Goal: Information Seeking & Learning: Learn about a topic

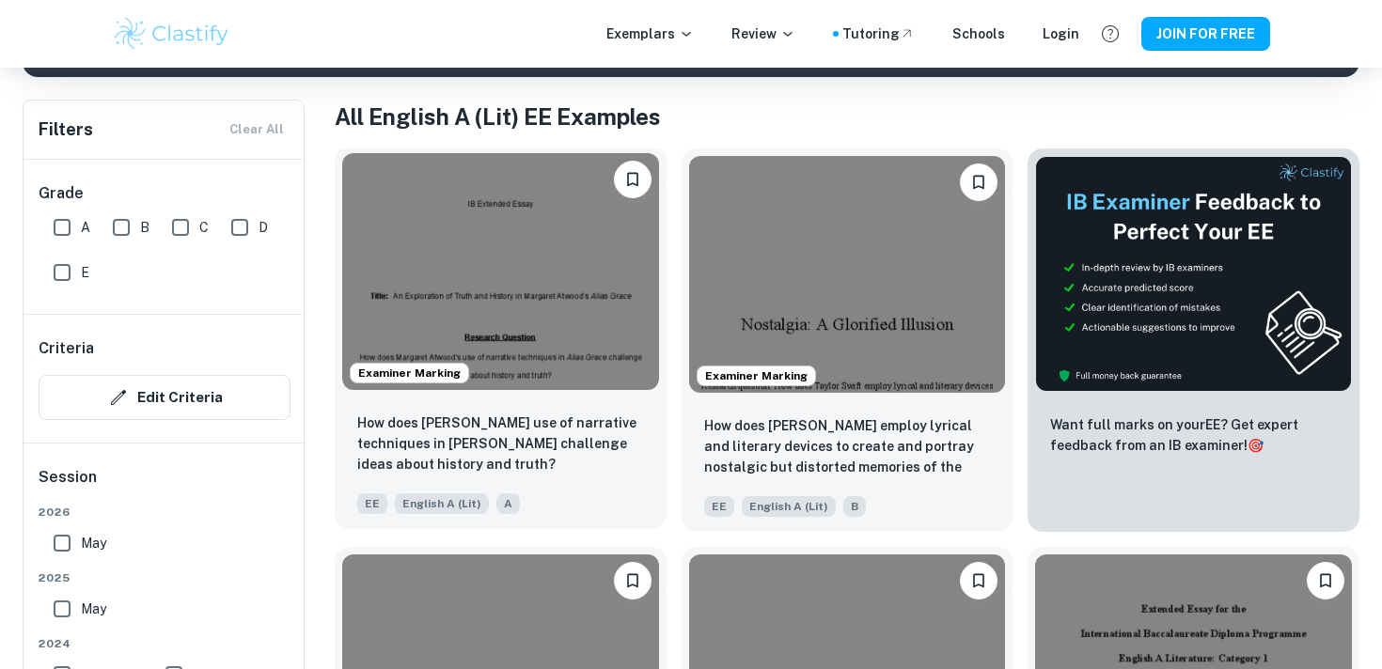
scroll to position [347, 0]
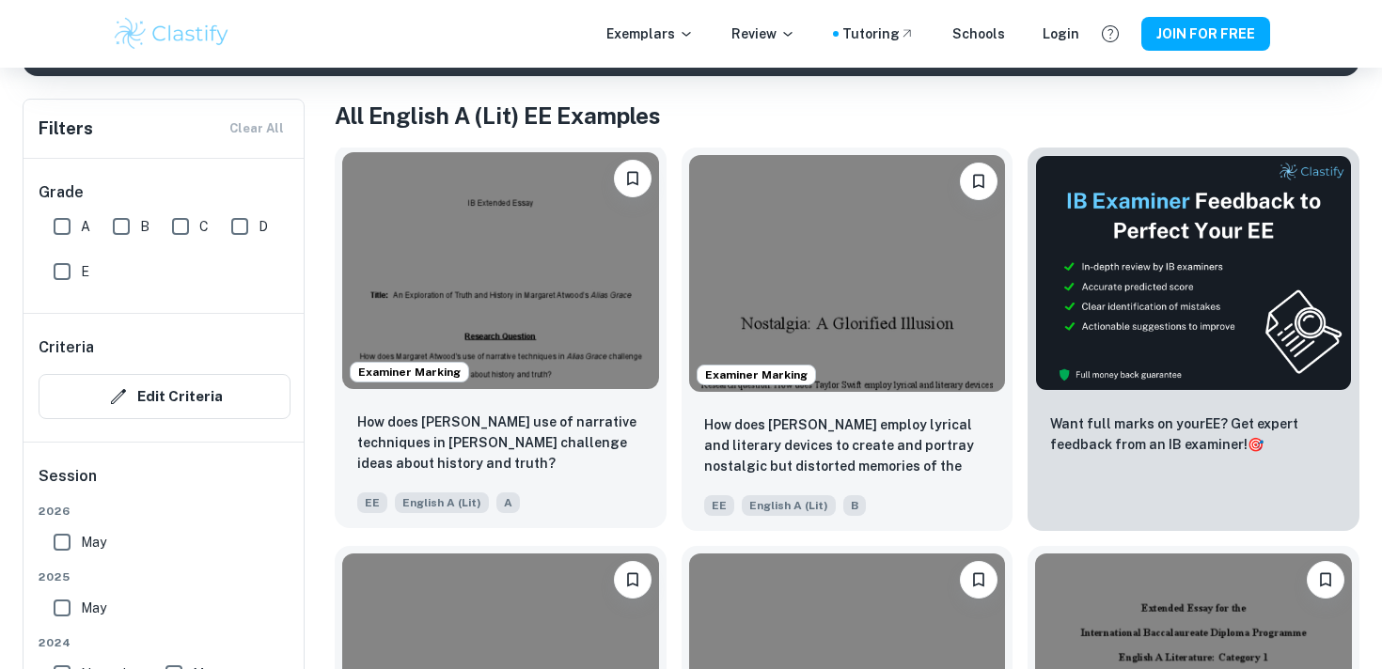
click at [515, 342] on img at bounding box center [500, 270] width 317 height 237
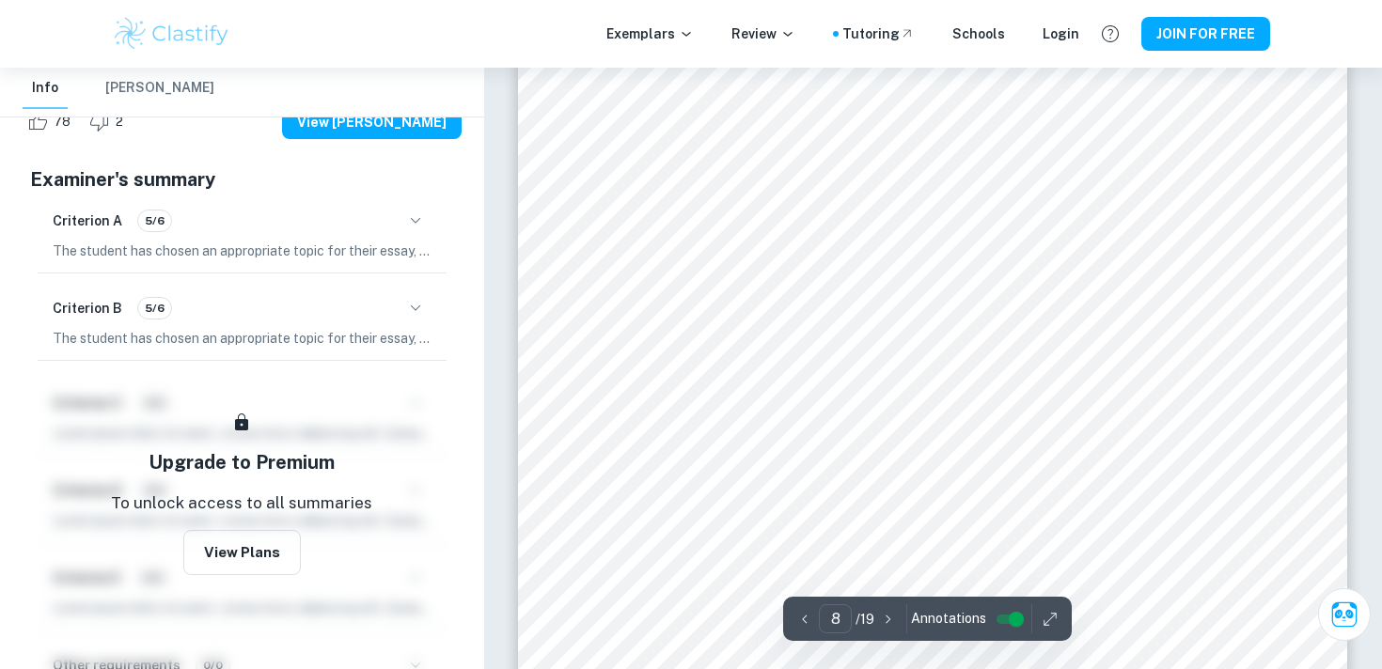
scroll to position [8203, 0]
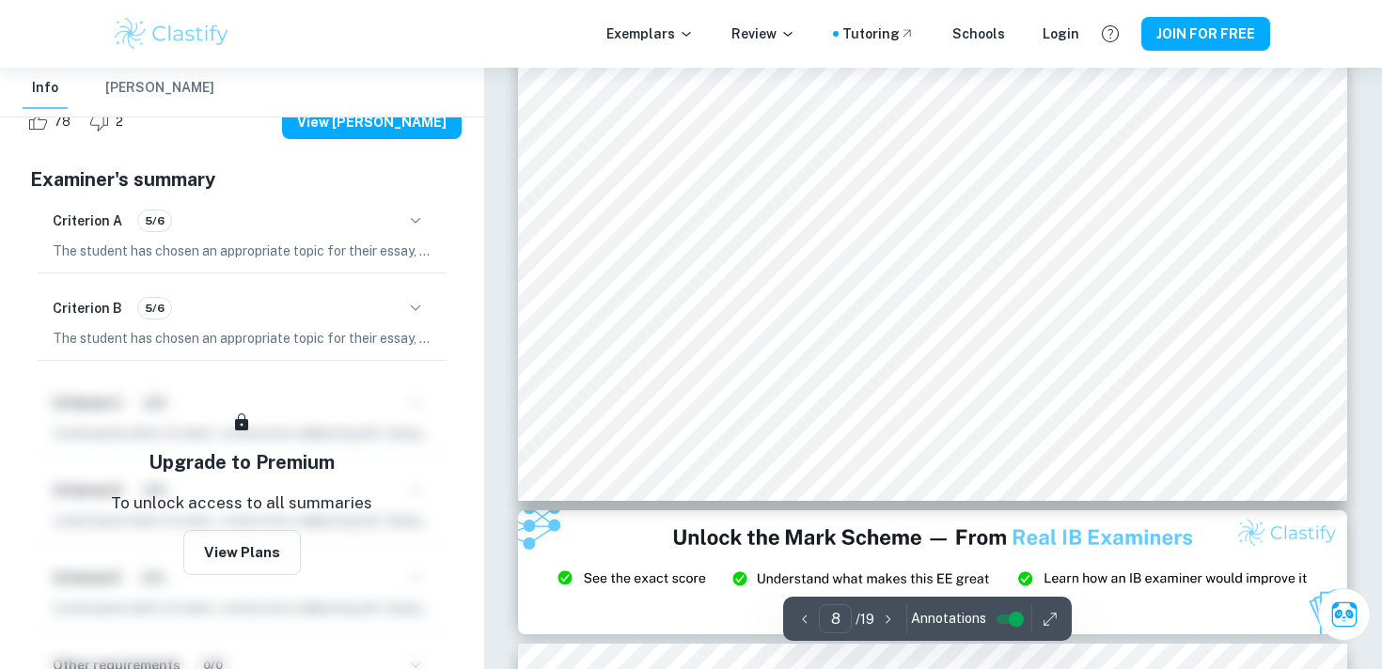
type input "9"
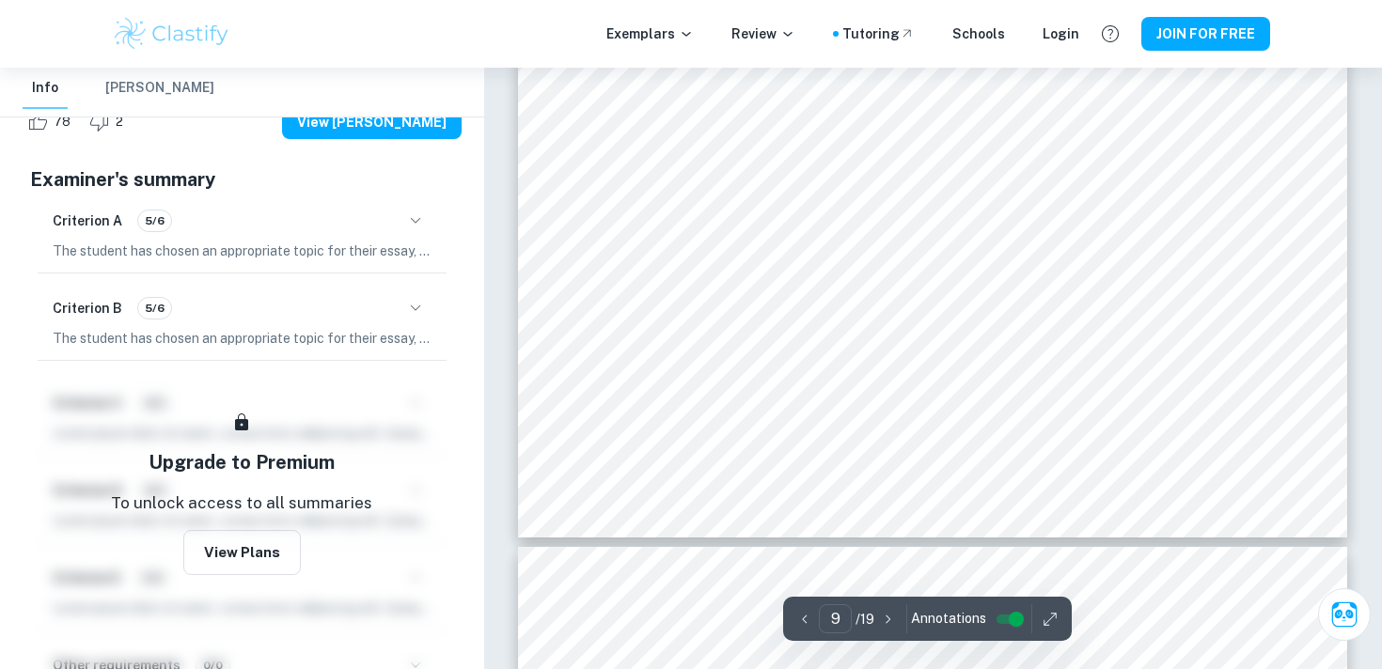
scroll to position [9706, 0]
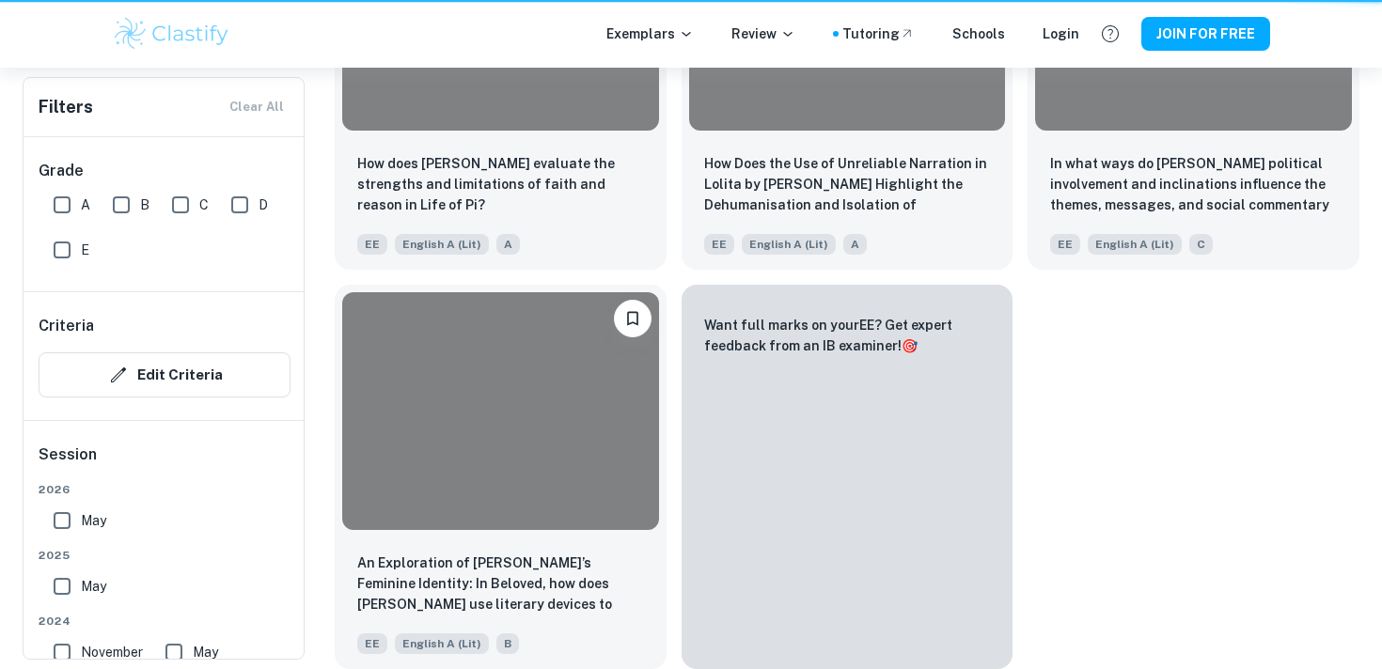
scroll to position [347, 0]
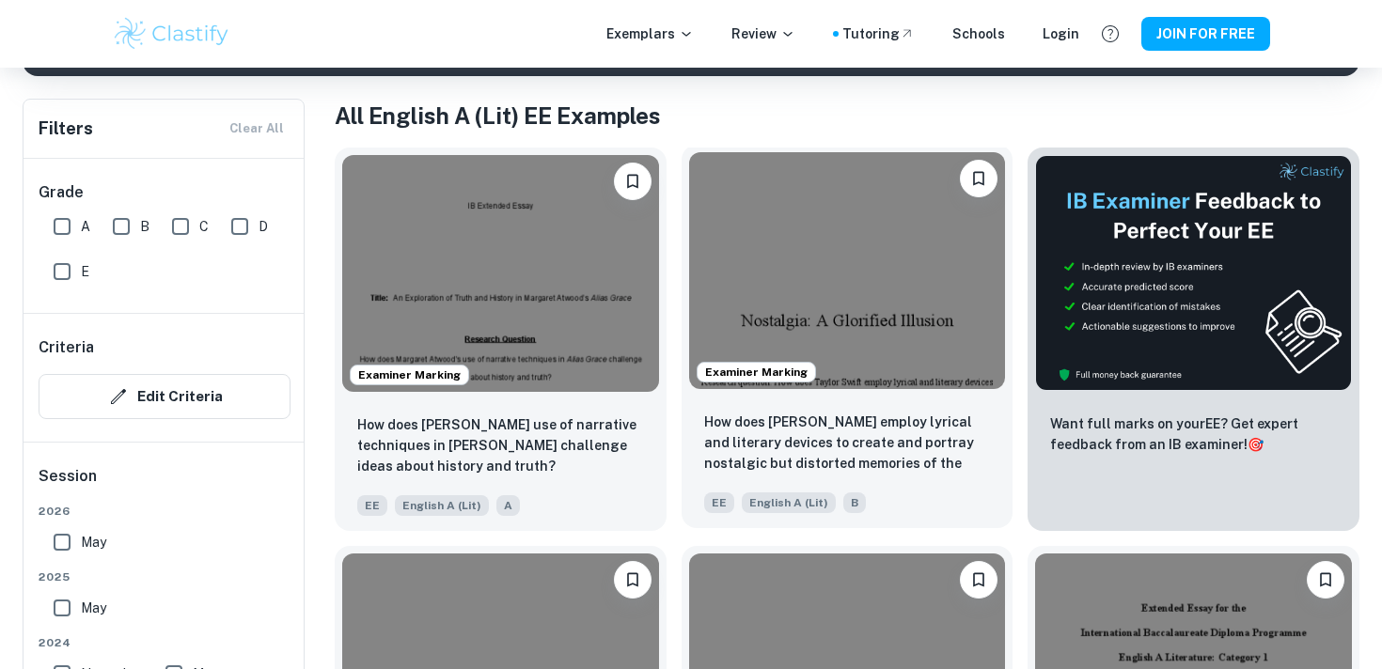
click at [797, 254] on img at bounding box center [847, 270] width 317 height 237
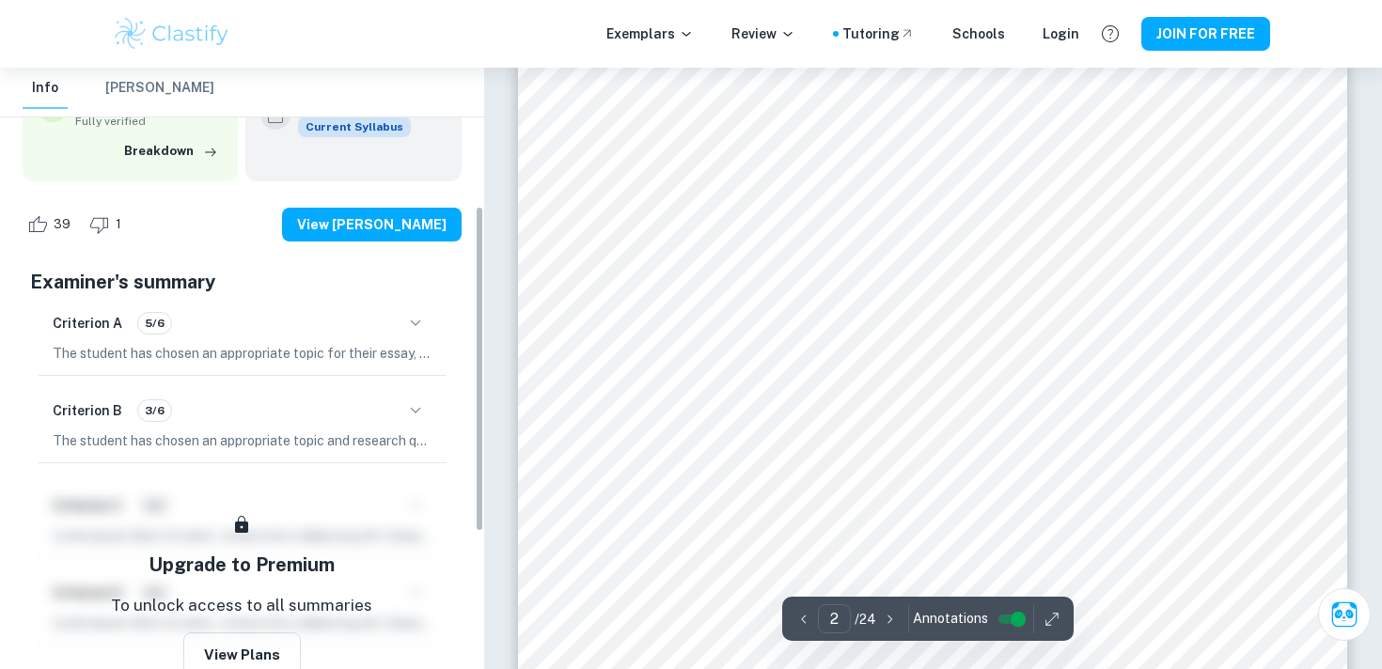
scroll to position [297, 0]
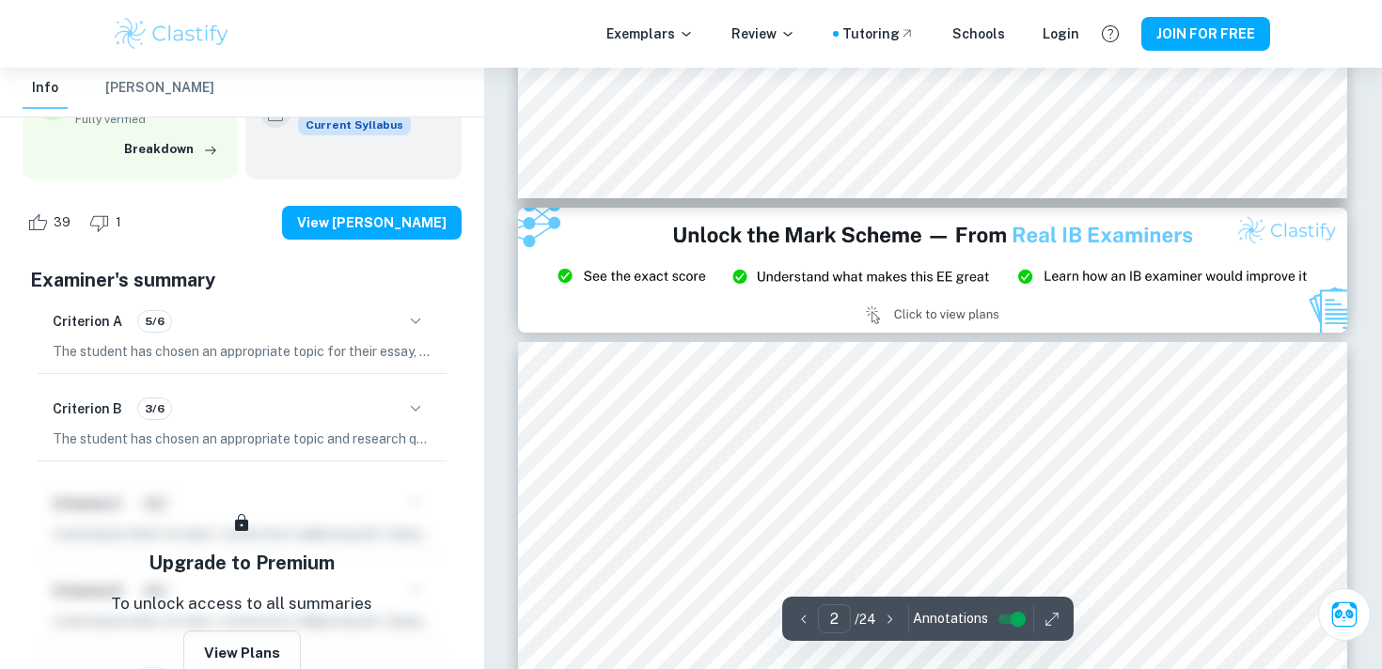
type input "3"
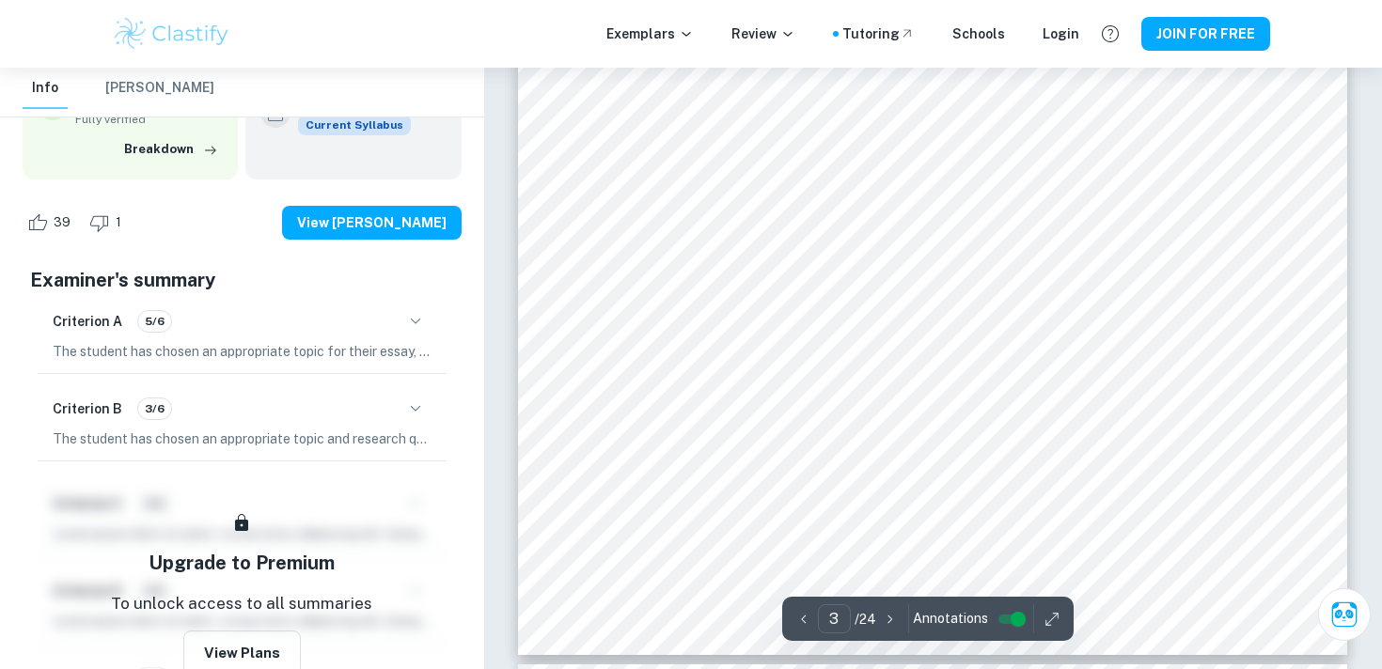
scroll to position [3232, 0]
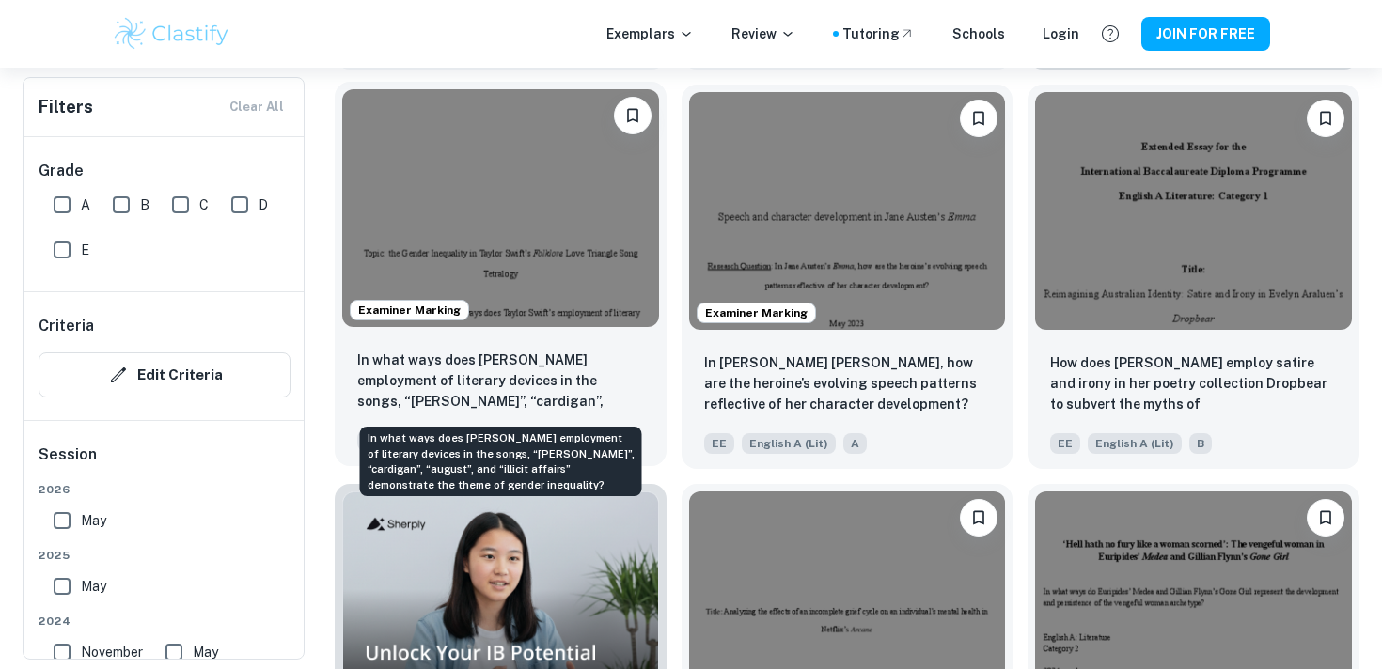
scroll to position [810, 0]
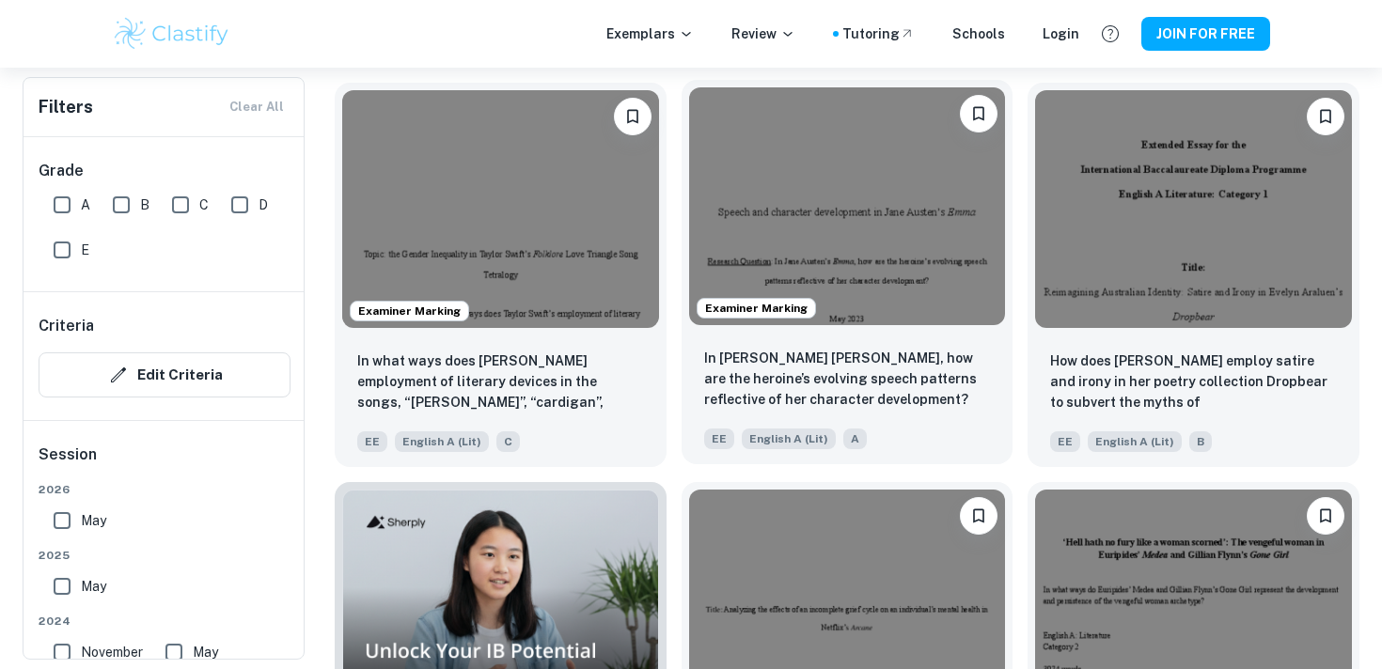
click at [879, 173] on img at bounding box center [847, 205] width 317 height 237
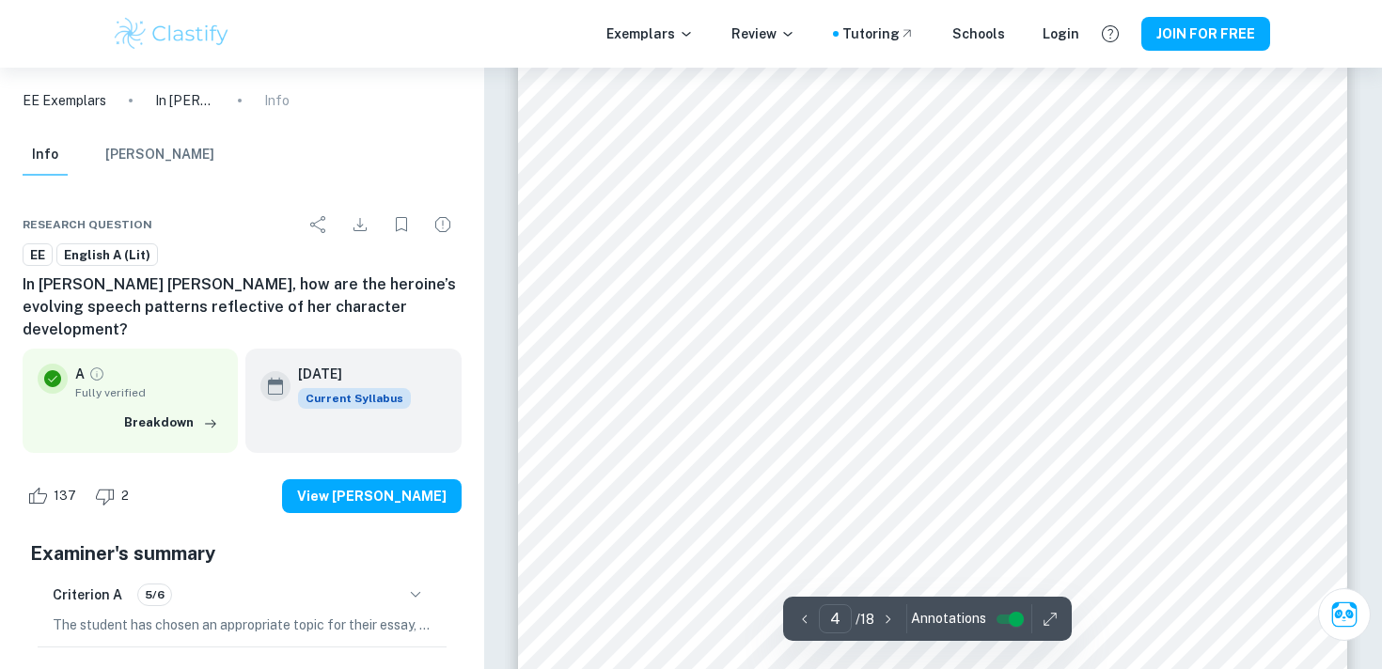
scroll to position [3989, 0]
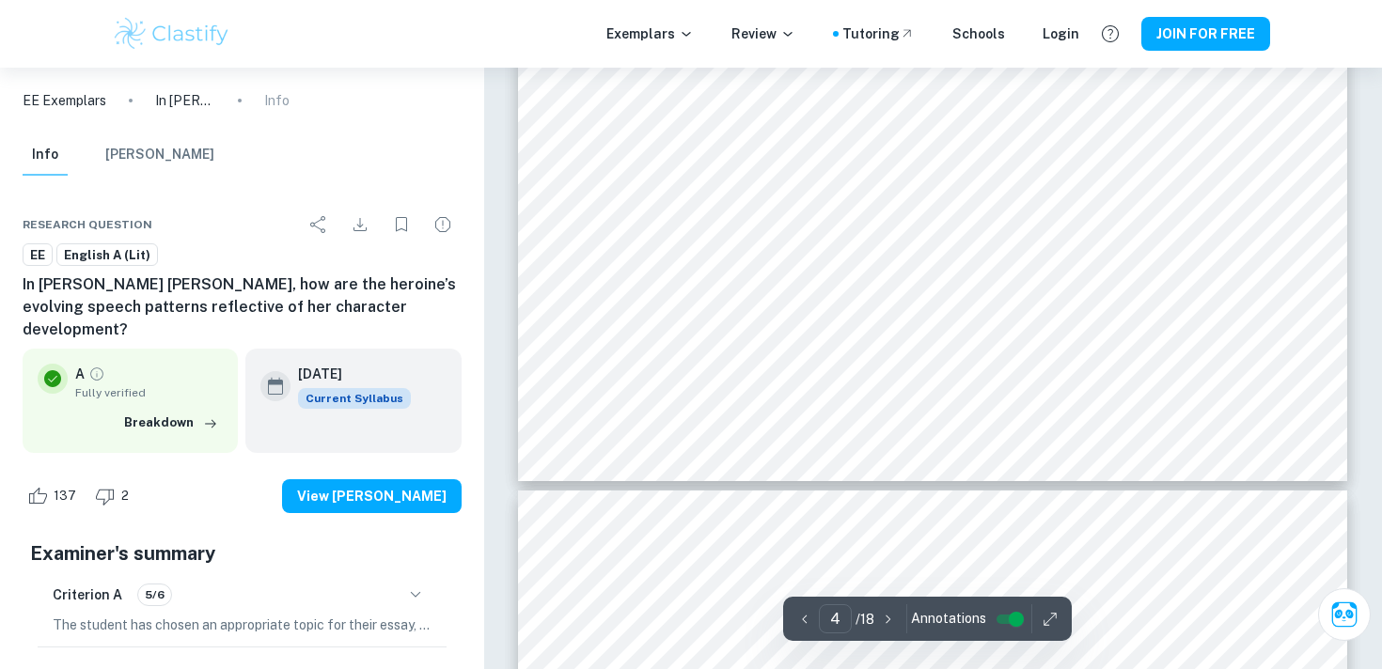
type input "5"
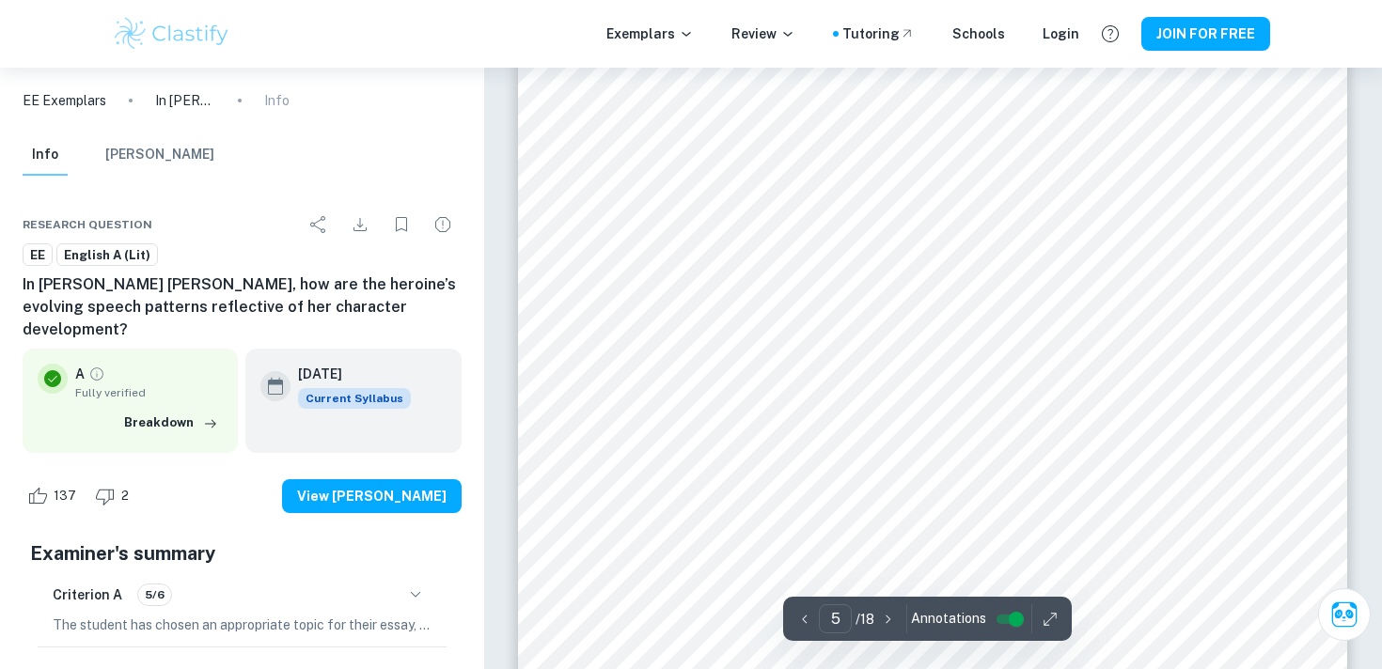
scroll to position [4689, 0]
